Goal: Use online tool/utility: Utilize a website feature to perform a specific function

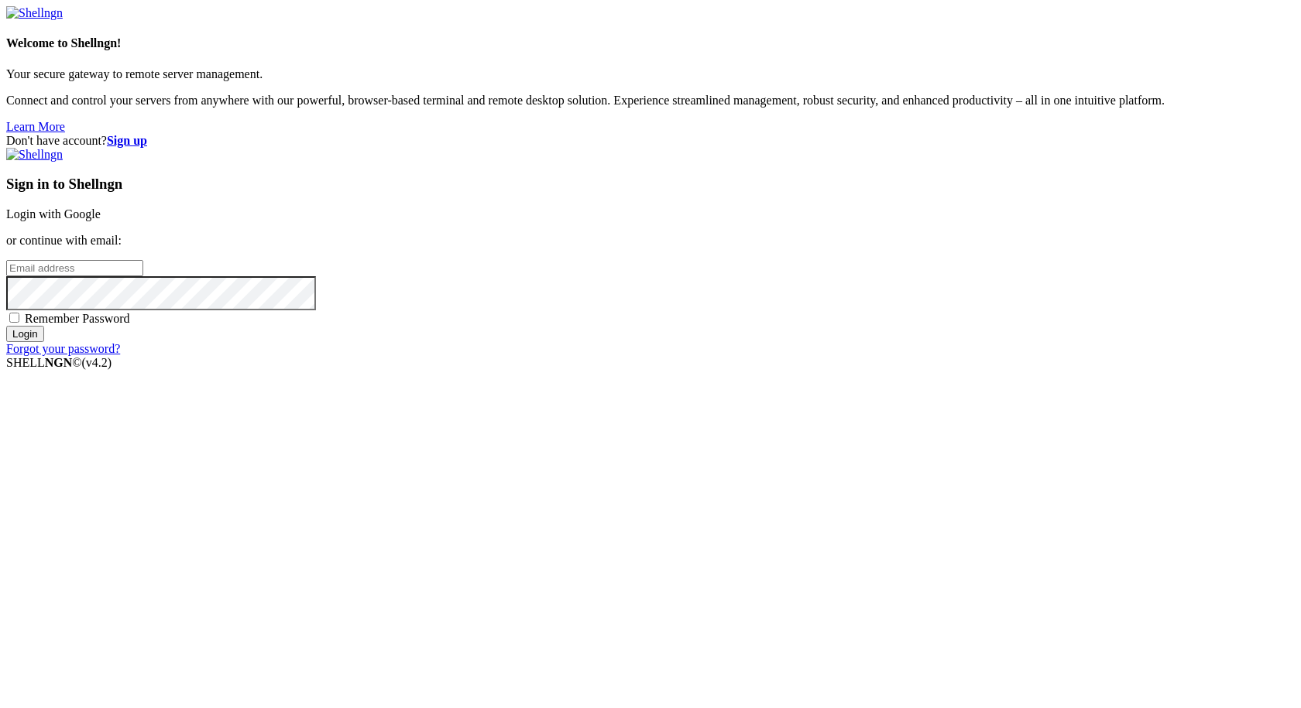
click at [101, 221] on link "Login with Google" at bounding box center [53, 214] width 94 height 13
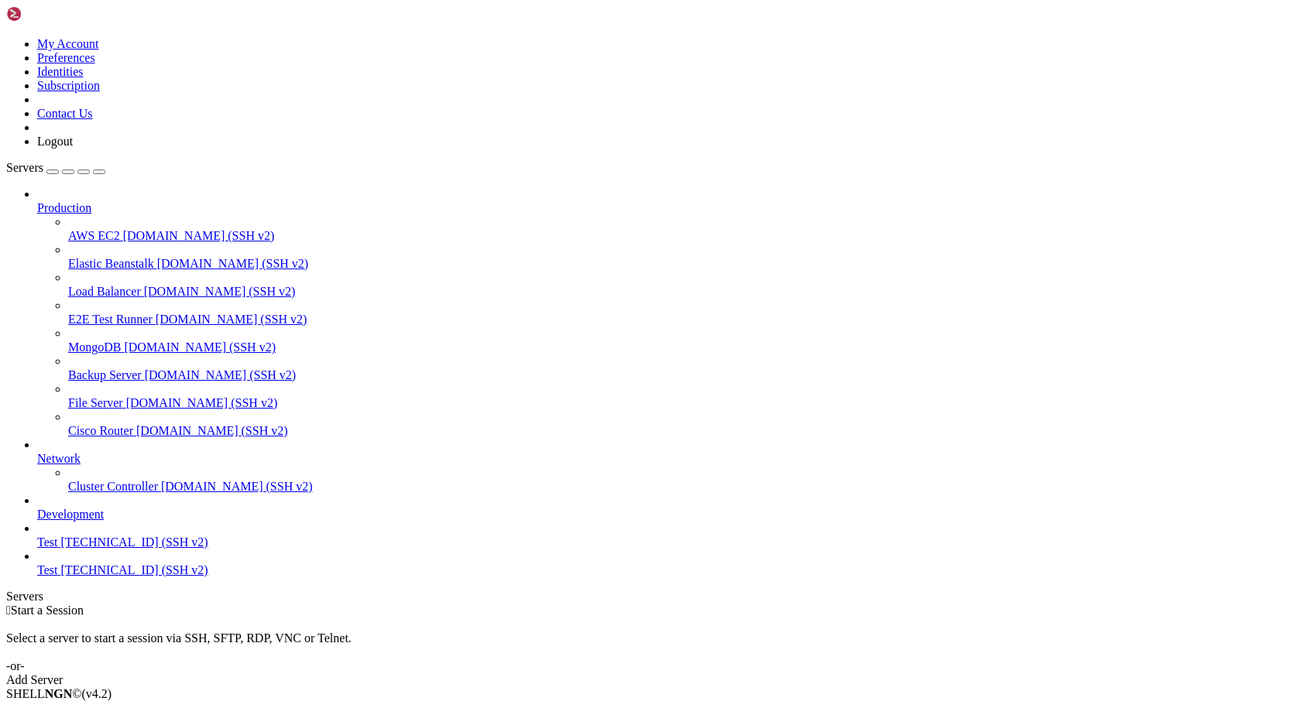
click at [70, 577] on span "[TECHNICAL_ID] (SSH v2)" at bounding box center [133, 570] width 147 height 13
click at [128, 549] on span "[TECHNICAL_ID] (SSH v2)" at bounding box center [133, 542] width 147 height 13
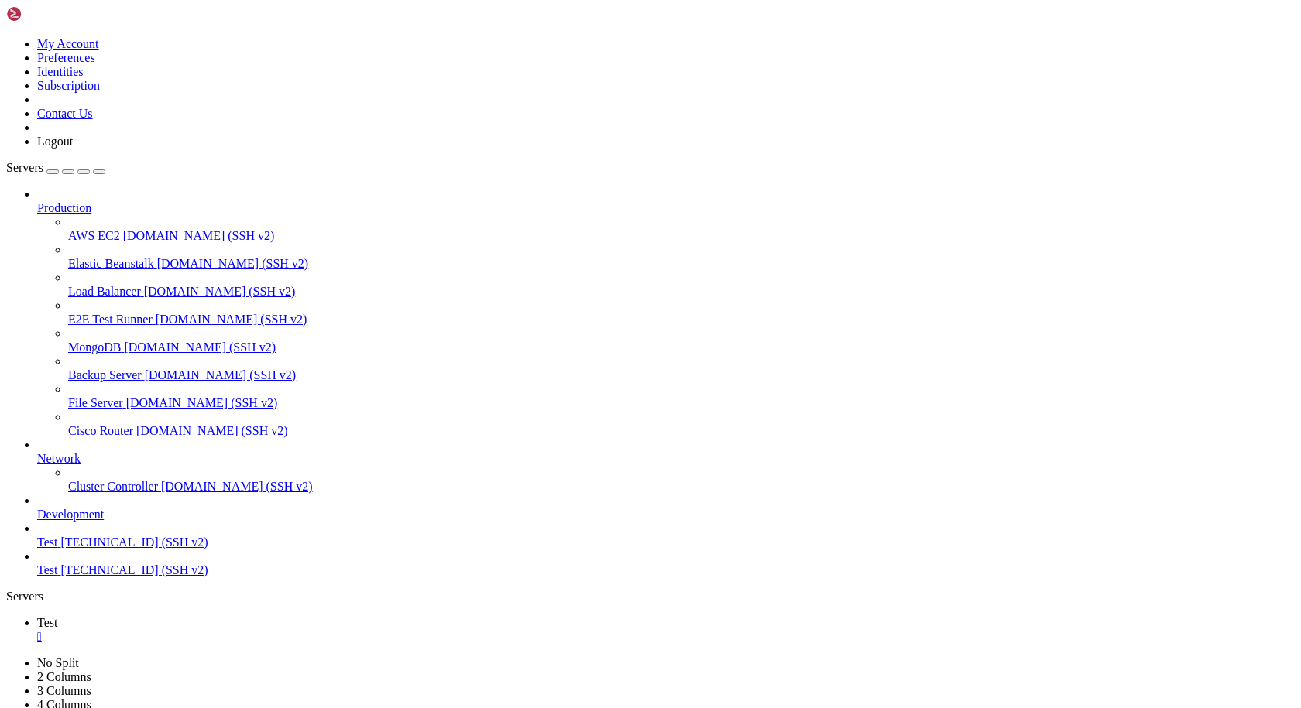
drag, startPoint x: 61, startPoint y: 1219, endPoint x: 68, endPoint y: 1214, distance: 8.4
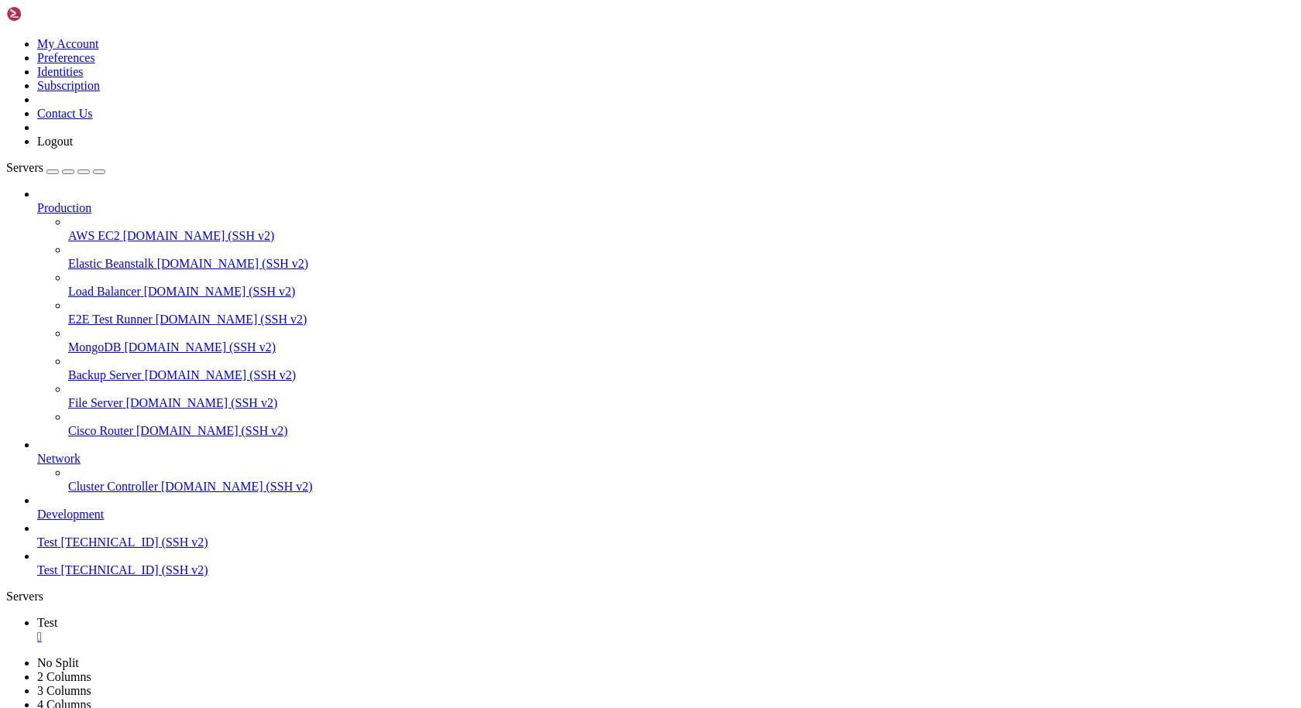
scroll to position [895, 0]
drag, startPoint x: 330, startPoint y: 1376, endPoint x: 9, endPoint y: 1290, distance: 331.9
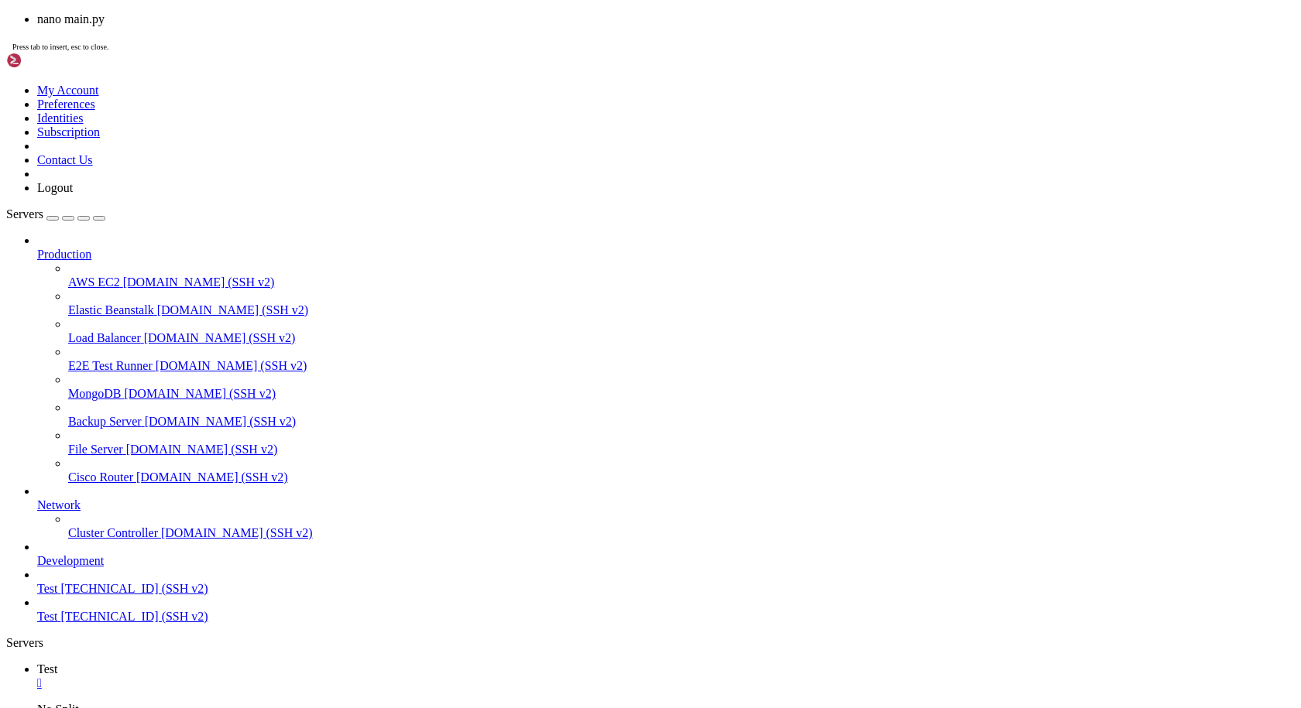
scroll to position [961, 0]
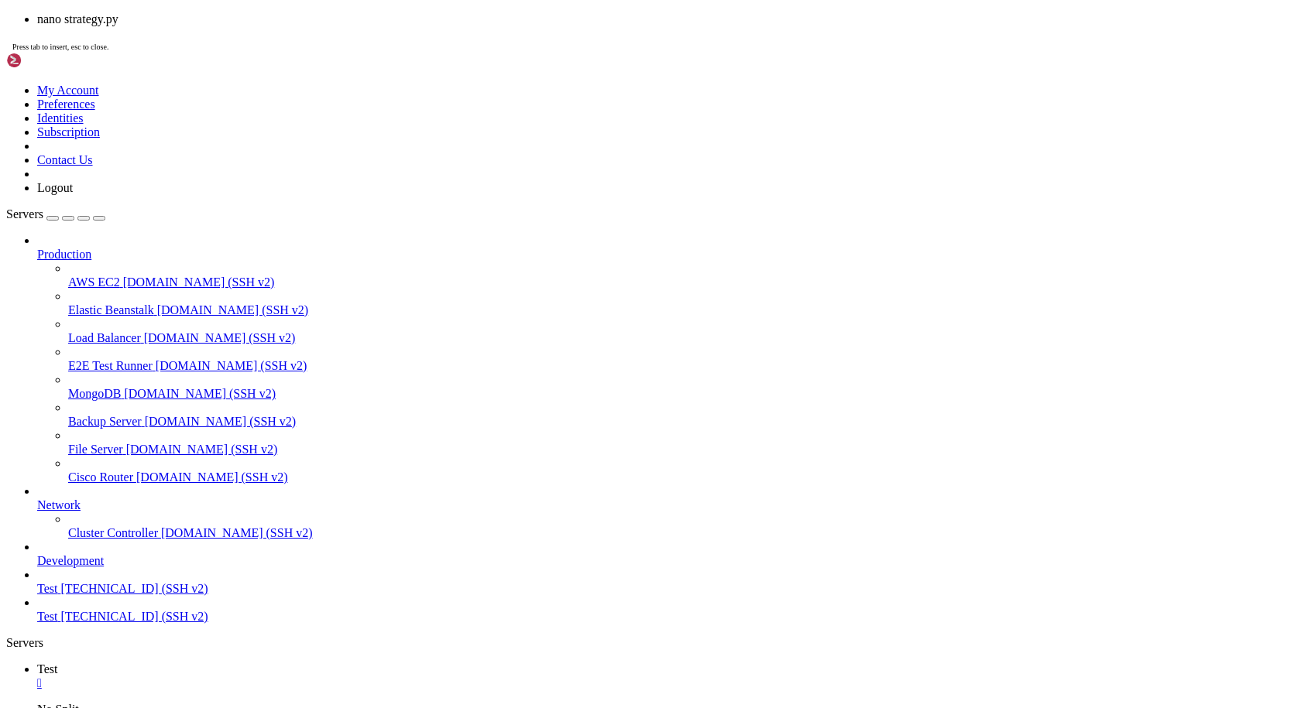
scroll to position [974, 0]
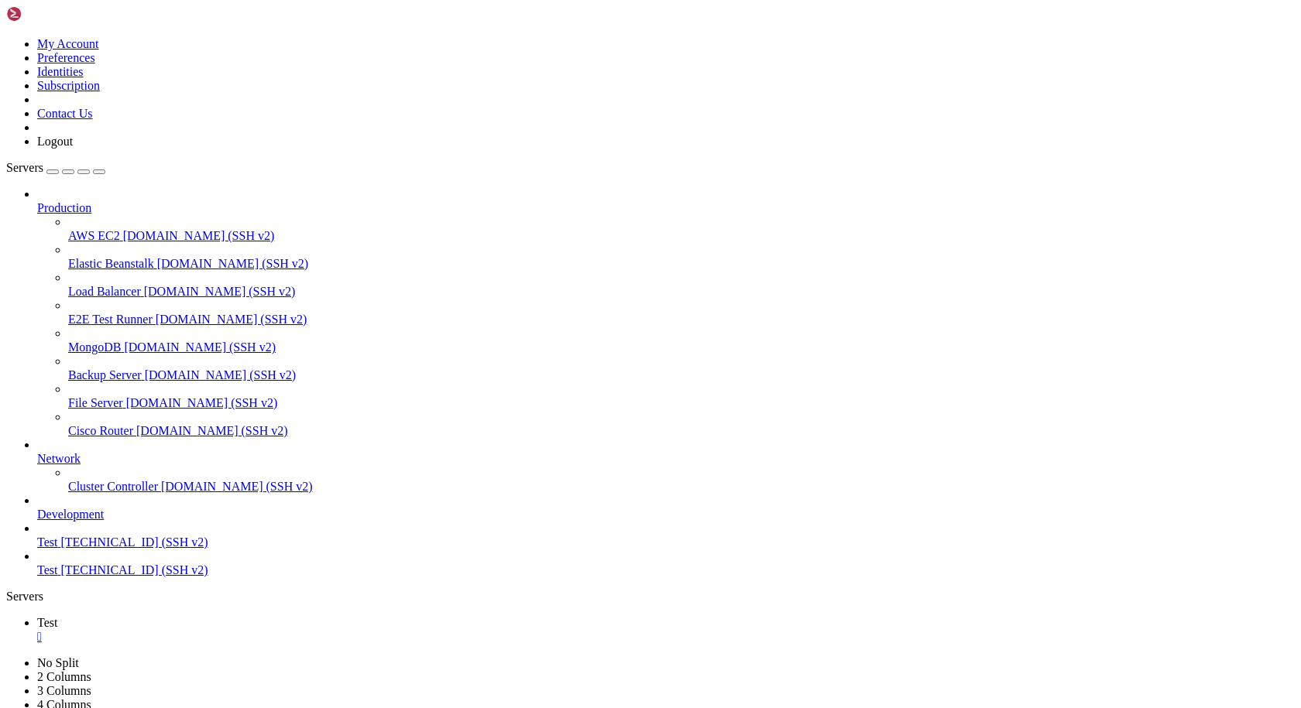
drag, startPoint x: 544, startPoint y: 1457, endPoint x: 14, endPoint y: 1049, distance: 668.6
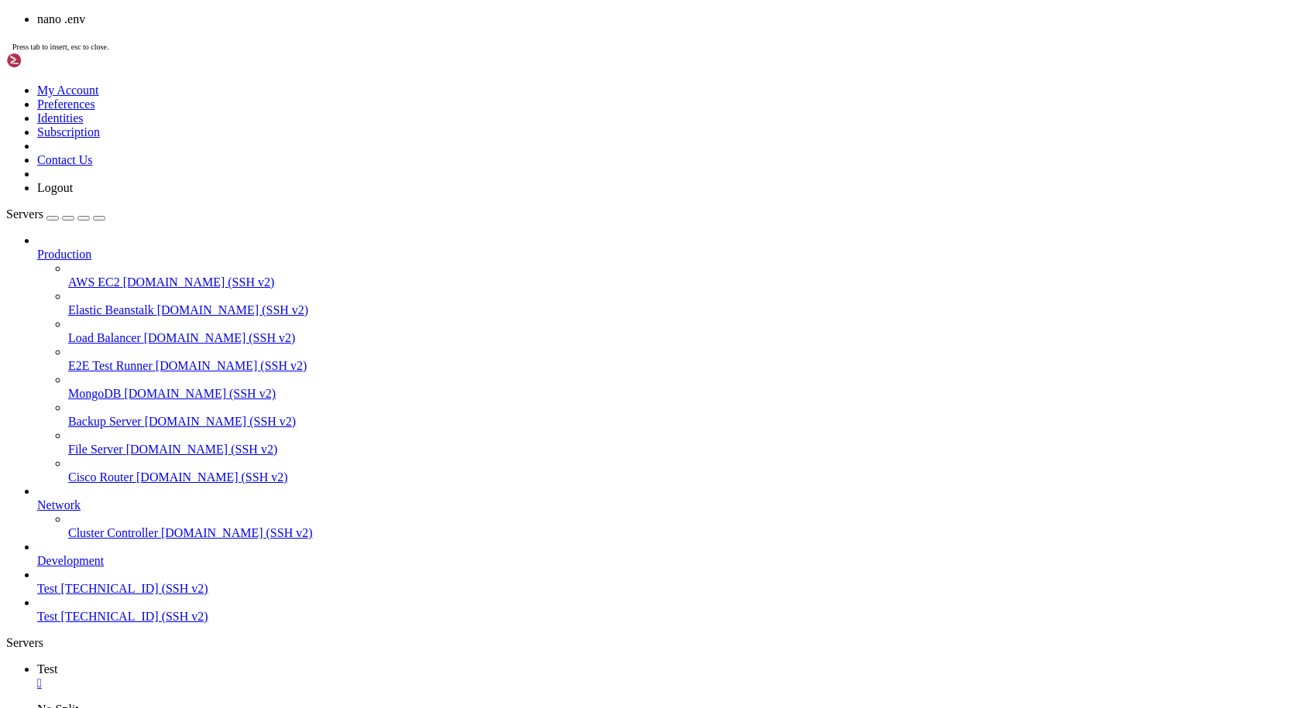
scroll to position [2619, 0]
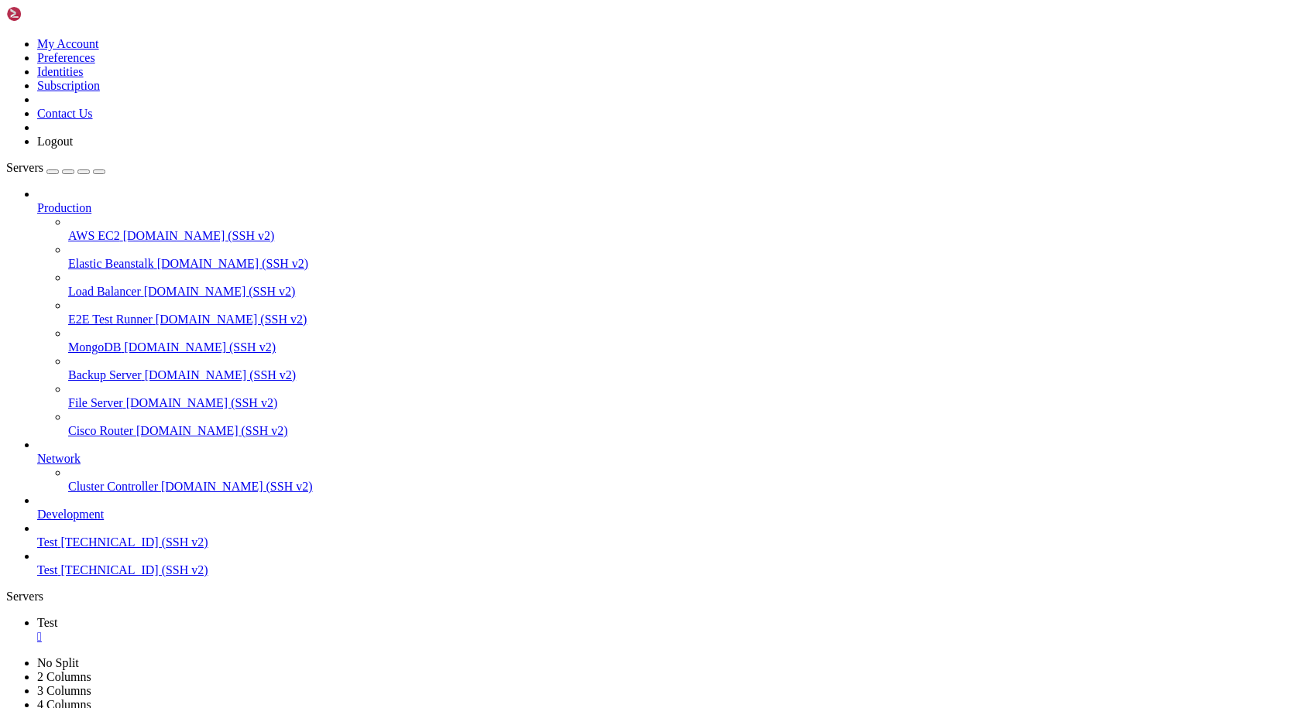
drag, startPoint x: 331, startPoint y: 1278, endPoint x: 324, endPoint y: 1284, distance: 9.3
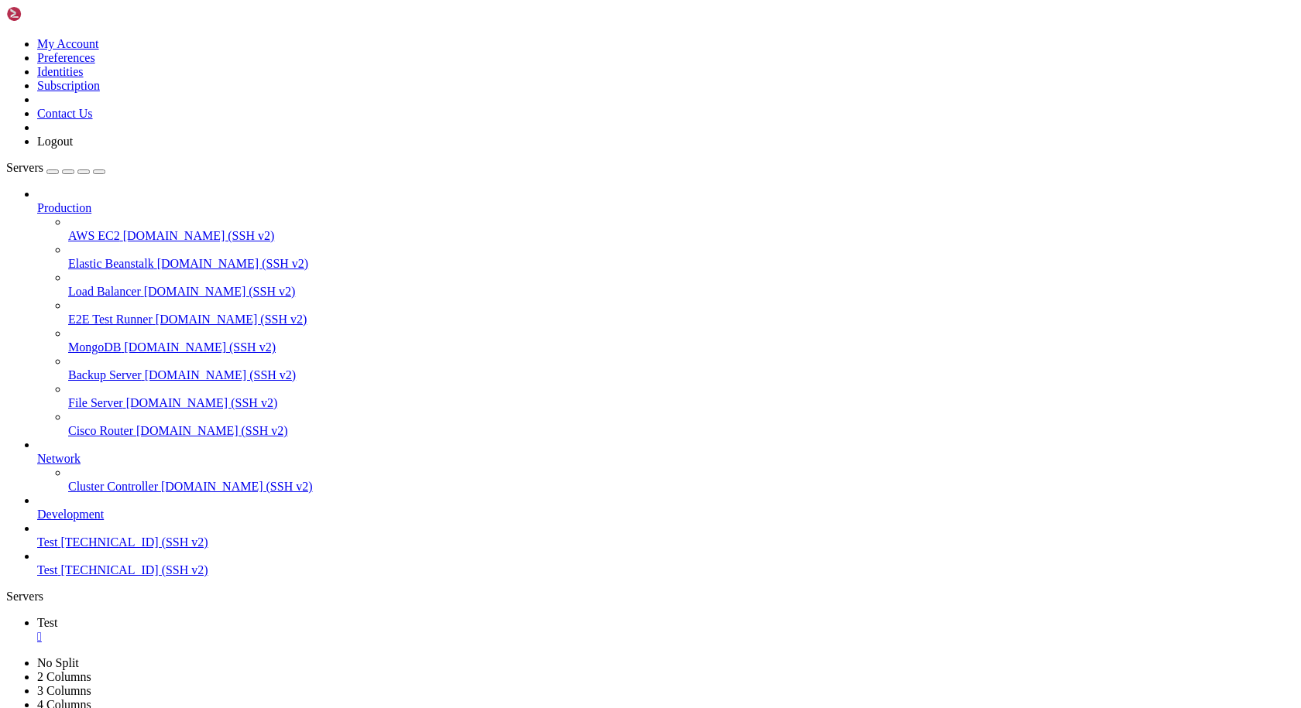
drag, startPoint x: 173, startPoint y: 1443, endPoint x: 14, endPoint y: 1271, distance: 234.0
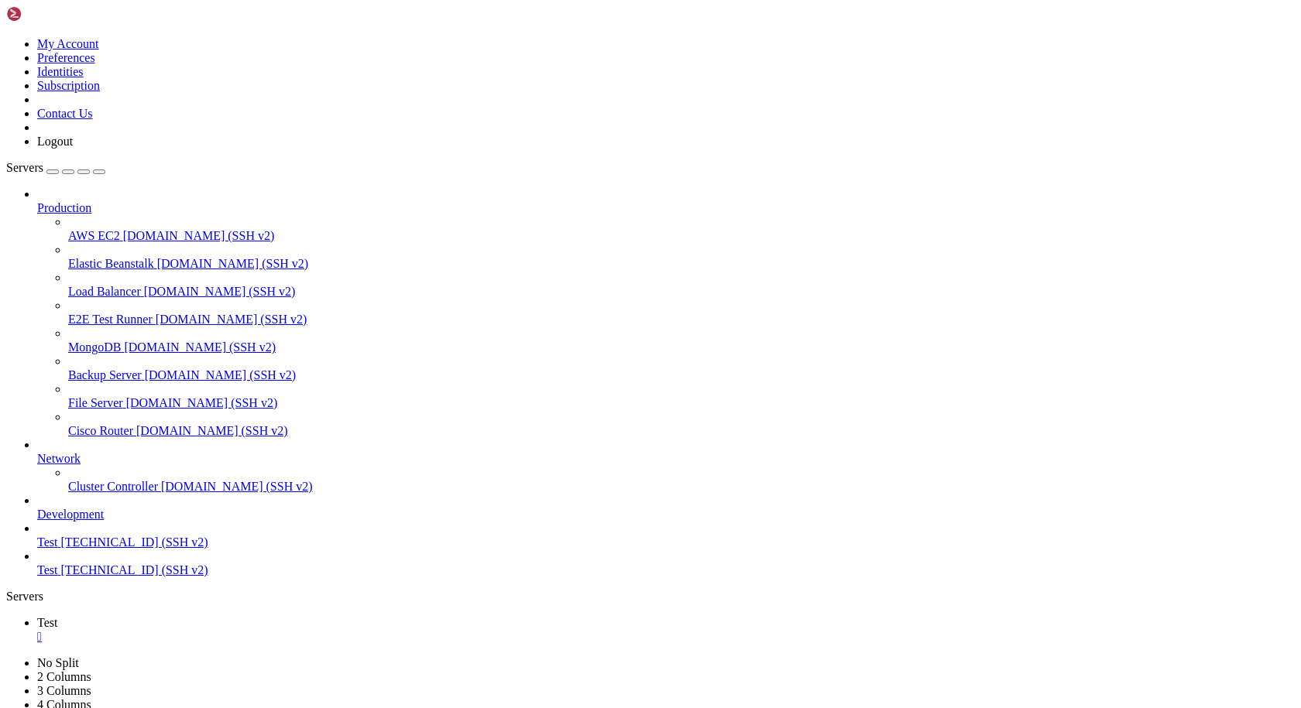
drag, startPoint x: 575, startPoint y: 1461, endPoint x: 15, endPoint y: 1074, distance: 681.3
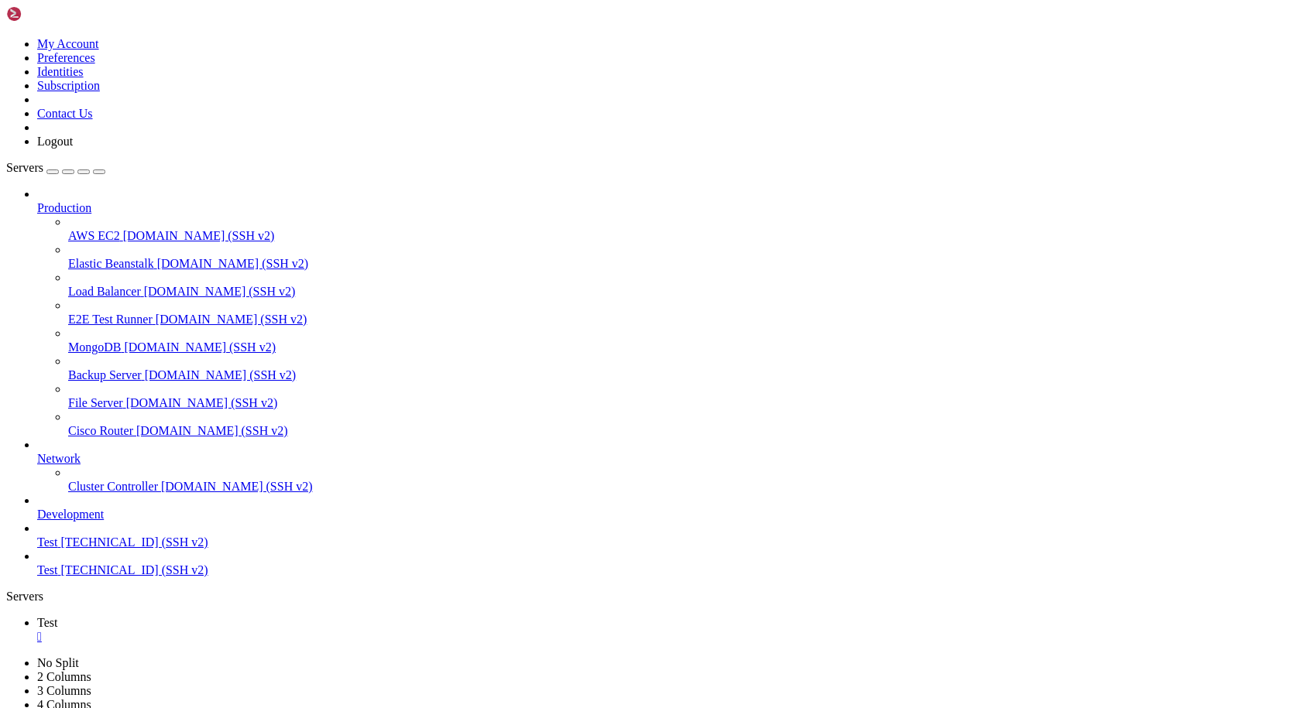
drag, startPoint x: 132, startPoint y: 1458, endPoint x: 12, endPoint y: 983, distance: 490.3
